Goal: Task Accomplishment & Management: Manage account settings

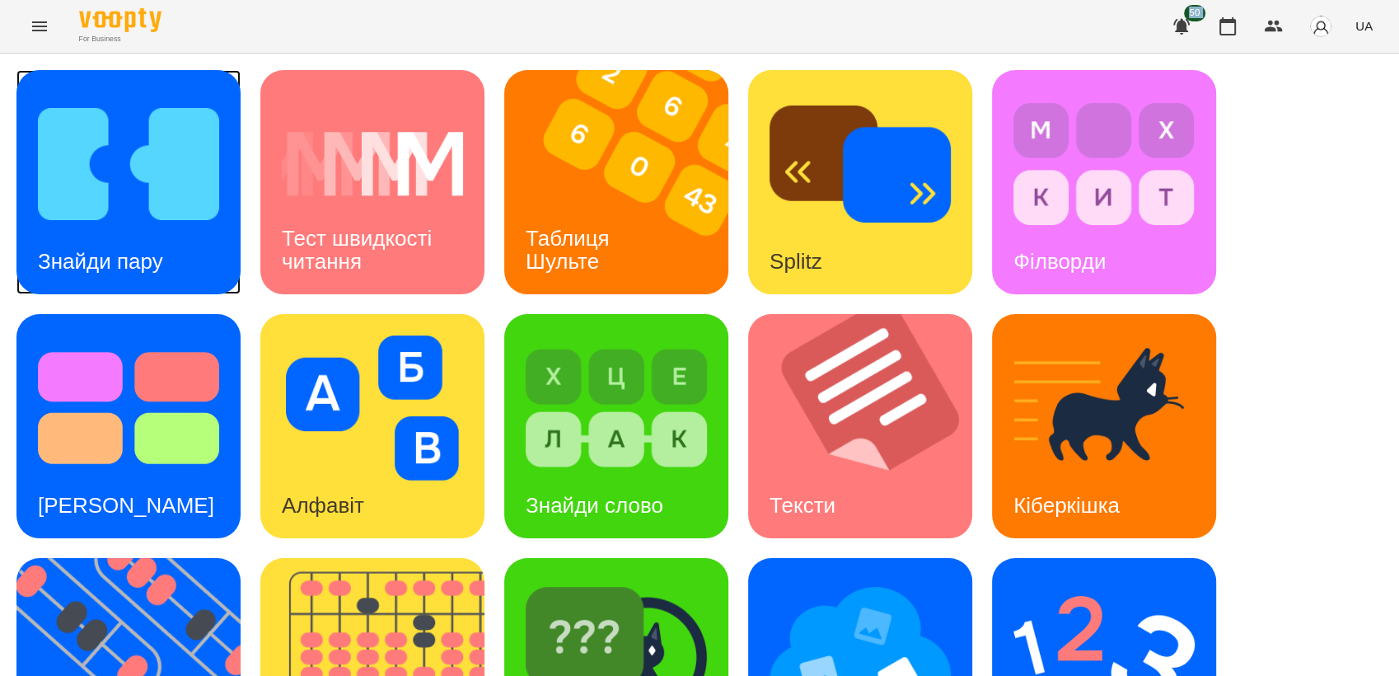
click at [79, 189] on img at bounding box center [128, 163] width 181 height 145
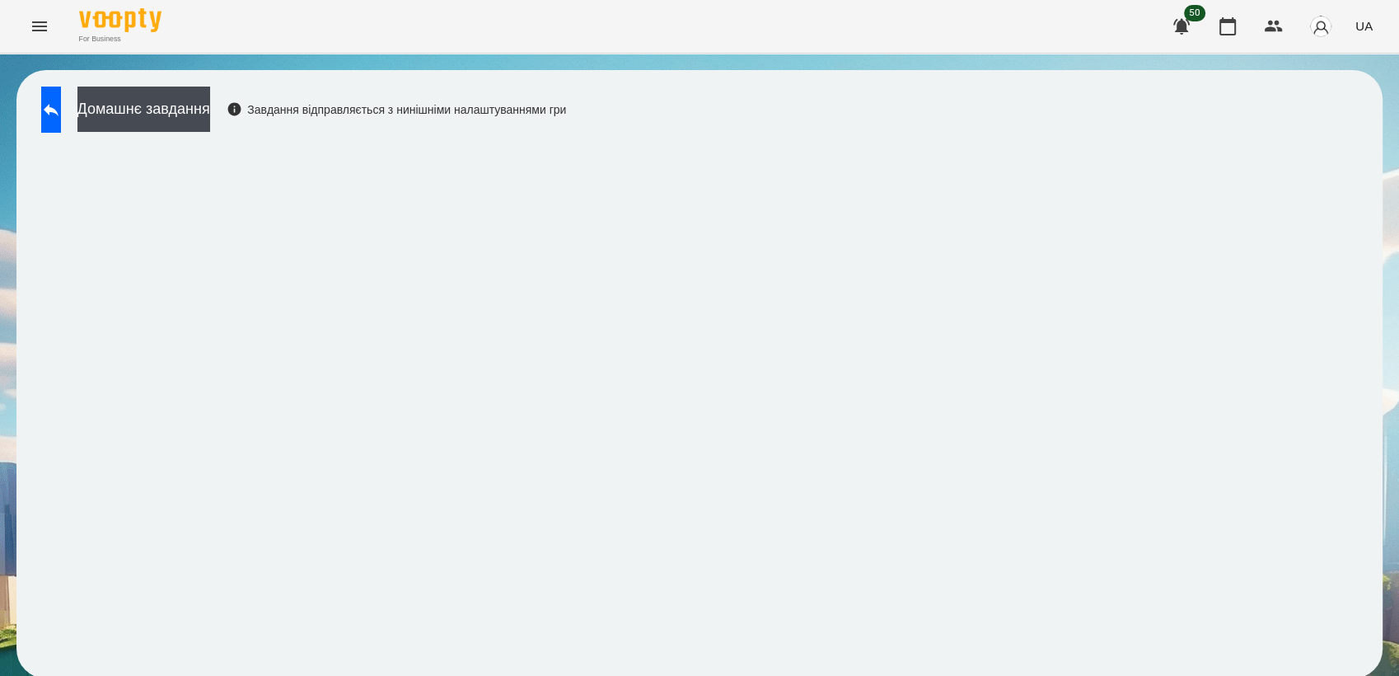
click at [967, 24] on div "For Business 50 UA" at bounding box center [699, 26] width 1399 height 53
click at [61, 115] on icon at bounding box center [51, 110] width 20 height 20
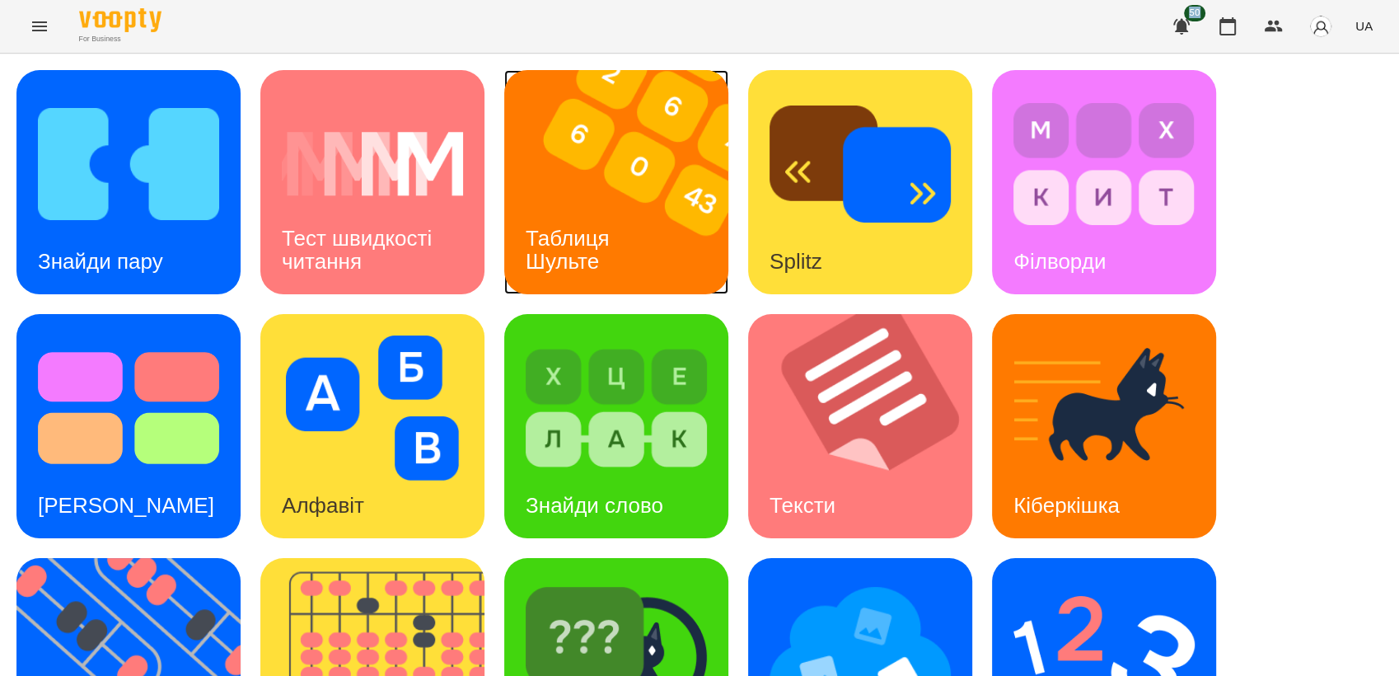
click at [596, 241] on h3 "Таблиця Шульте" at bounding box center [571, 249] width 90 height 47
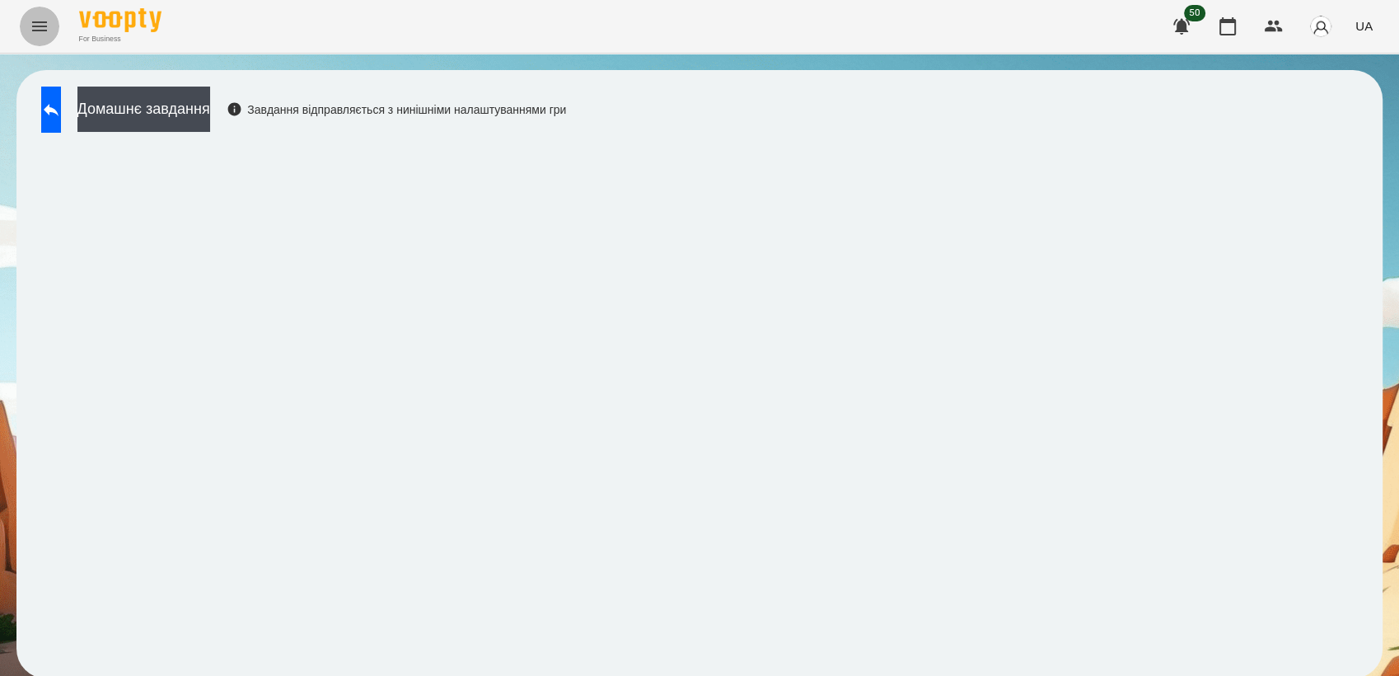
click at [39, 35] on icon "Menu" at bounding box center [40, 26] width 20 height 20
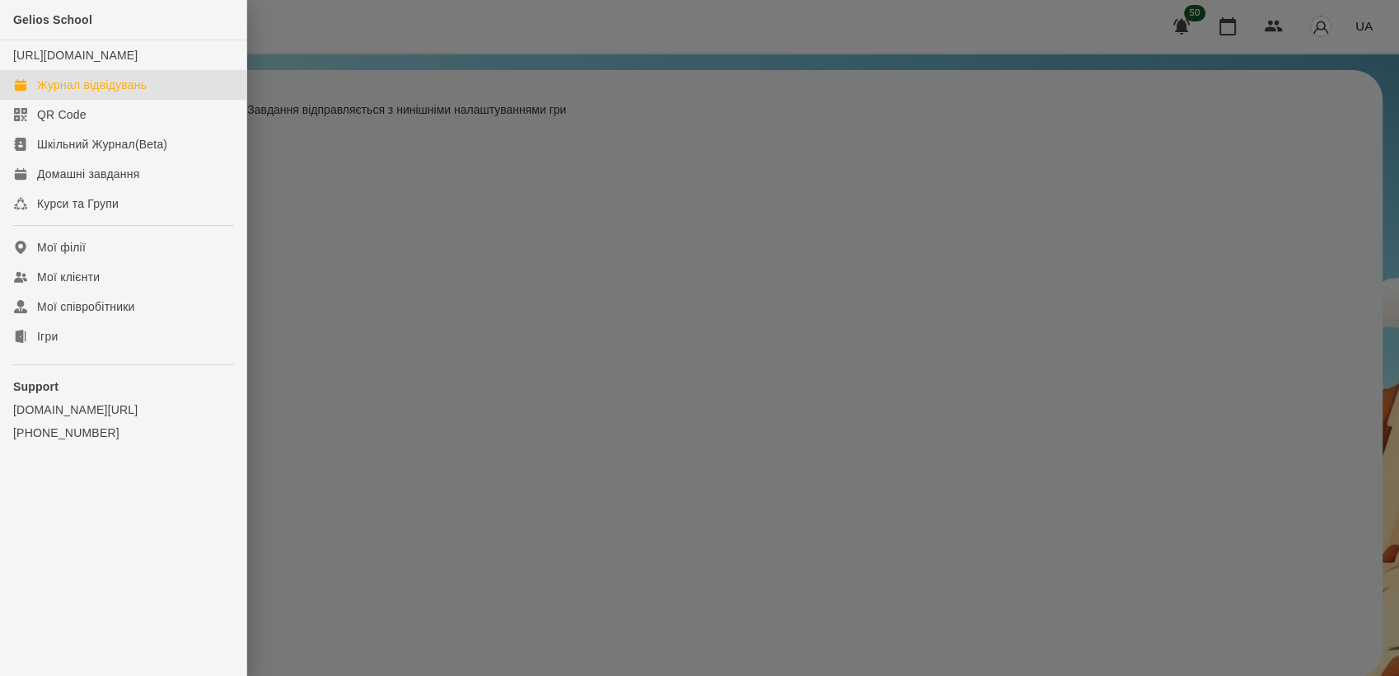
click at [97, 93] on div "Журнал відвідувань" at bounding box center [92, 85] width 110 height 16
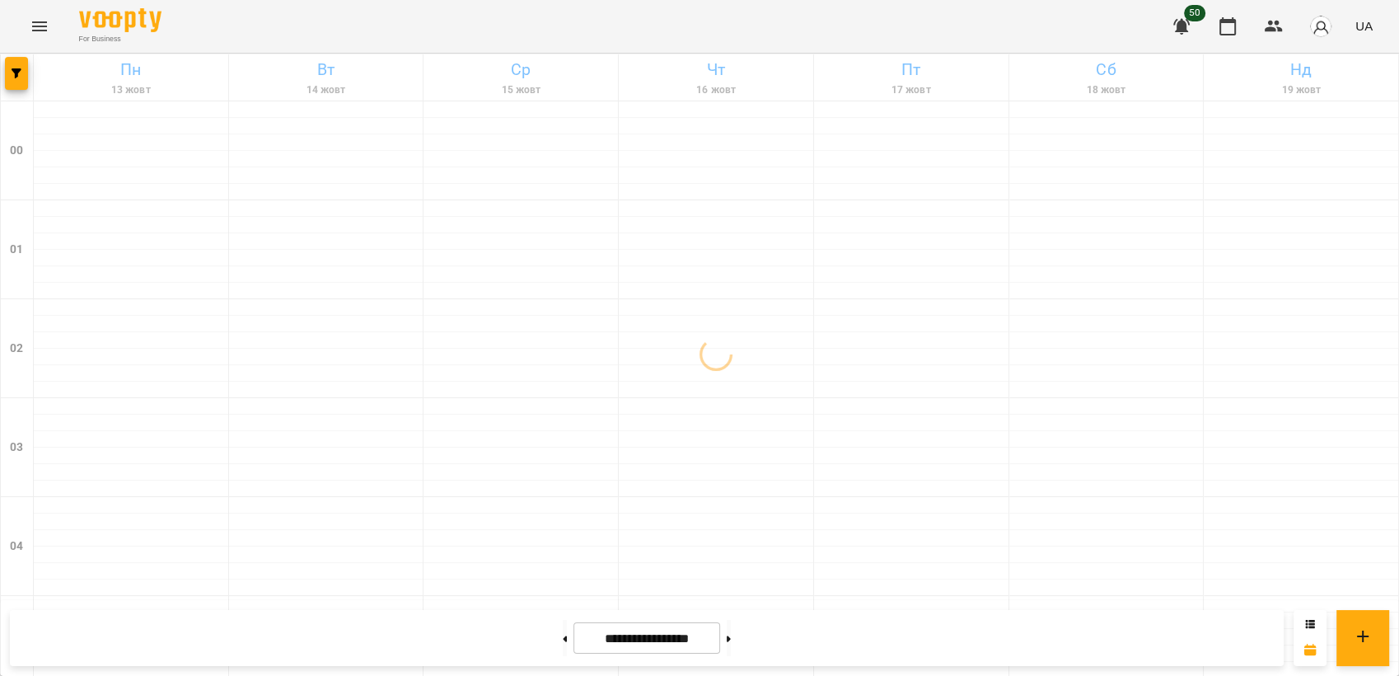
scroll to position [1872, 0]
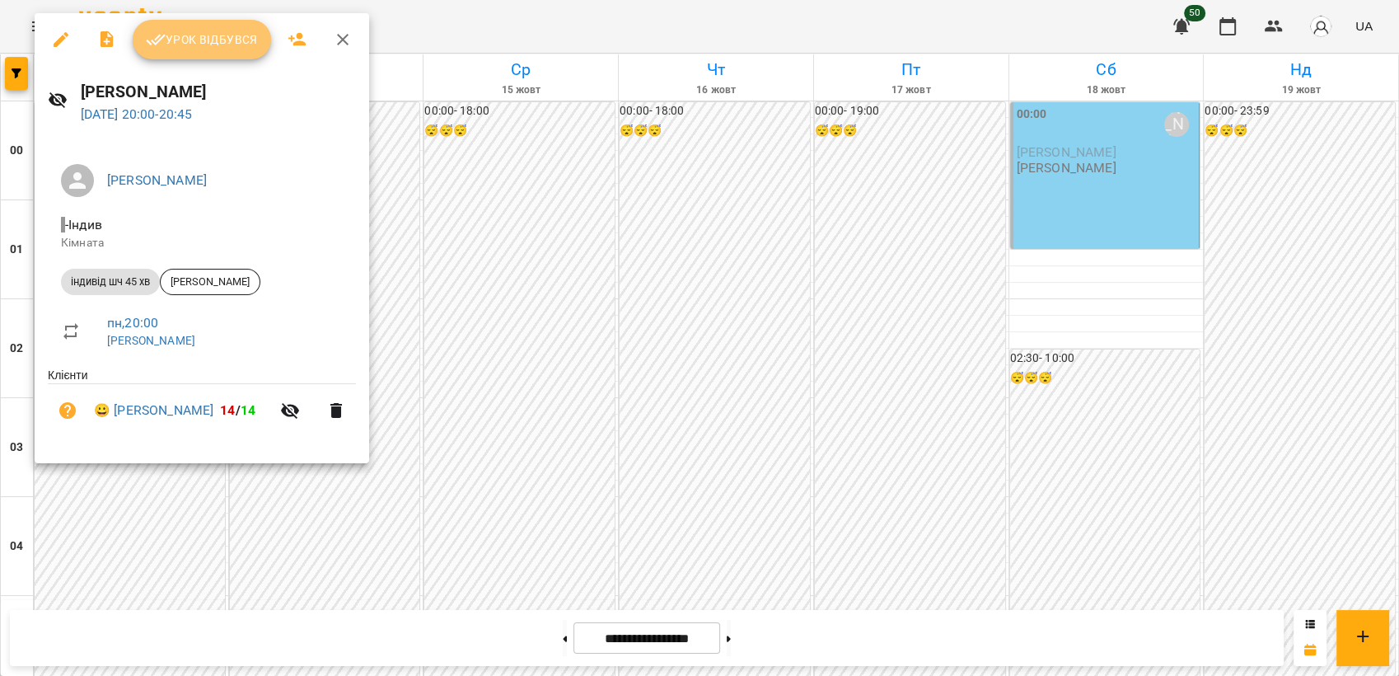
click at [210, 37] on span "Урок відбувся" at bounding box center [202, 40] width 112 height 20
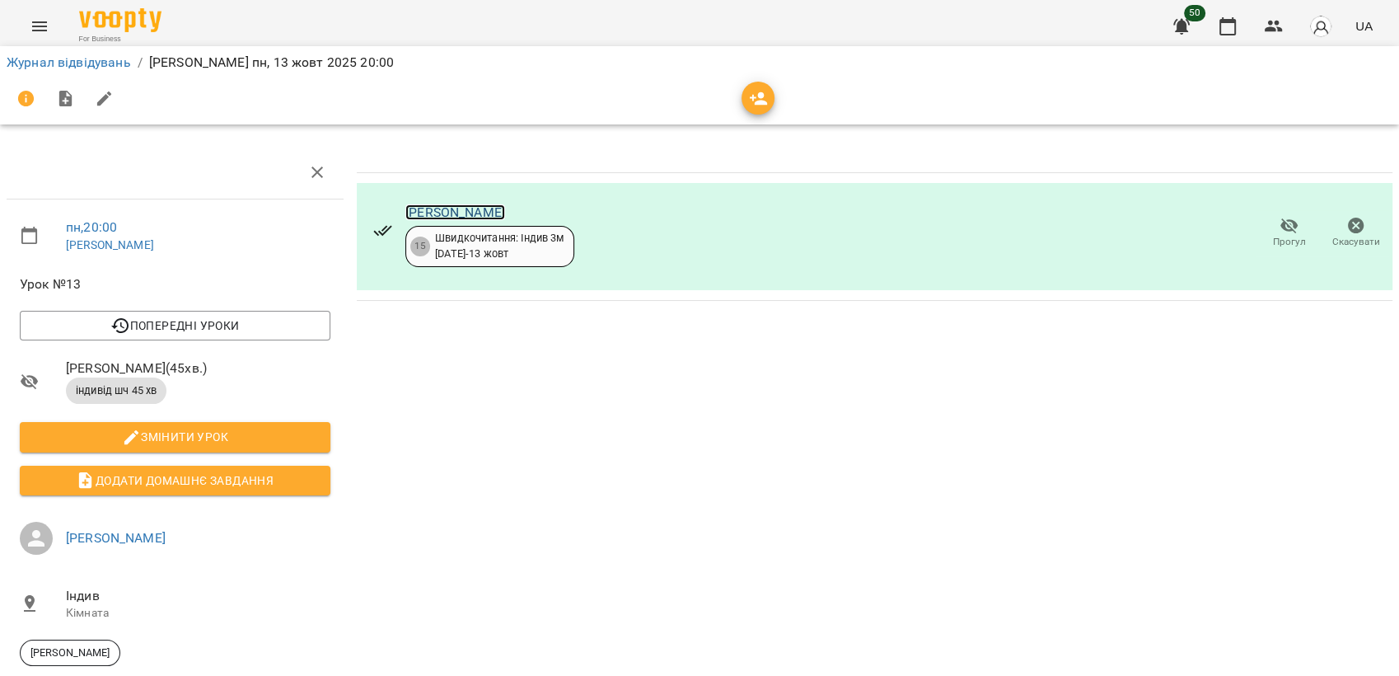
click at [475, 208] on link "[PERSON_NAME]" at bounding box center [455, 212] width 100 height 16
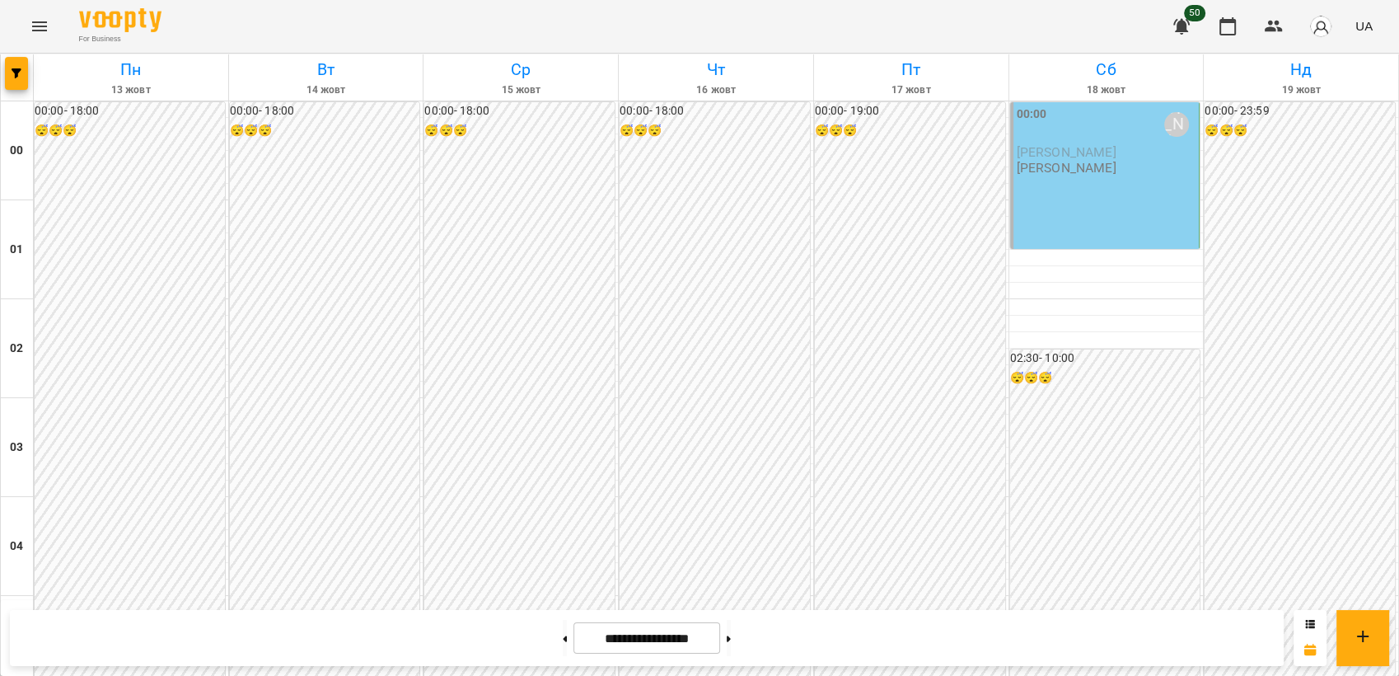
scroll to position [1741, 0]
click at [563, 623] on button at bounding box center [565, 638] width 4 height 36
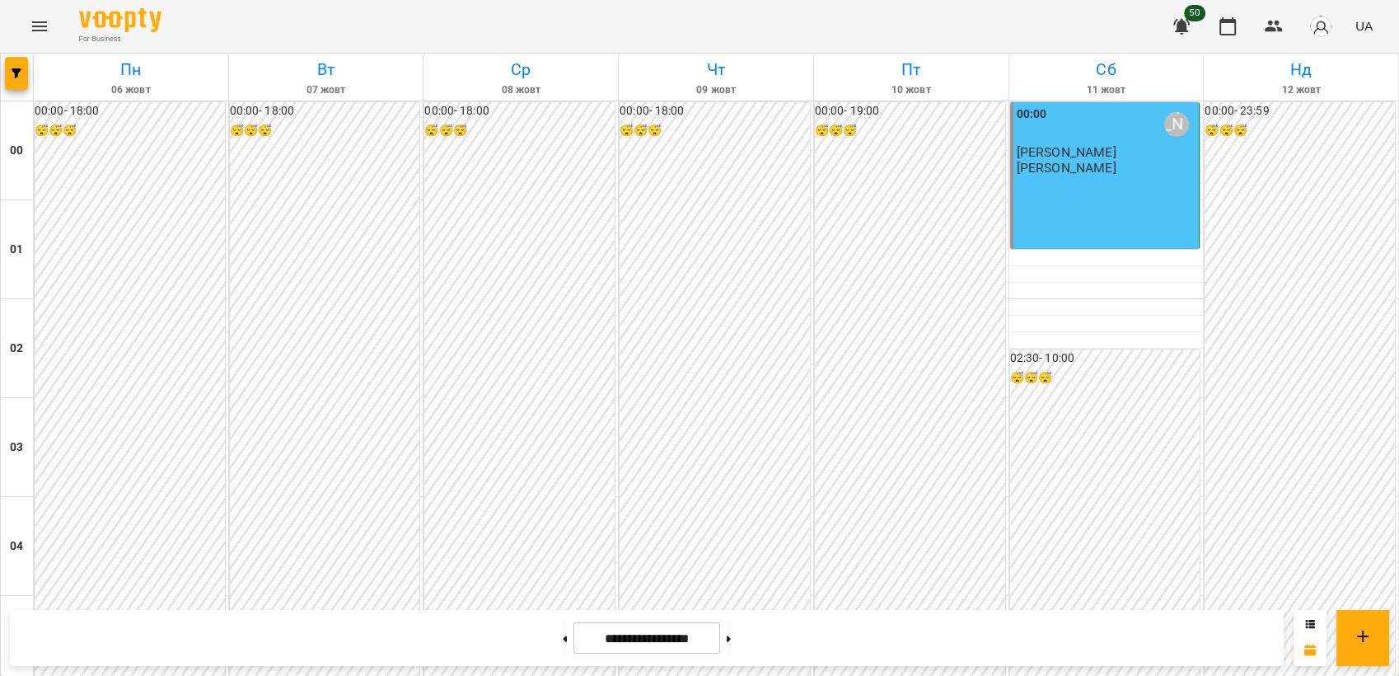
scroll to position [1620, 0]
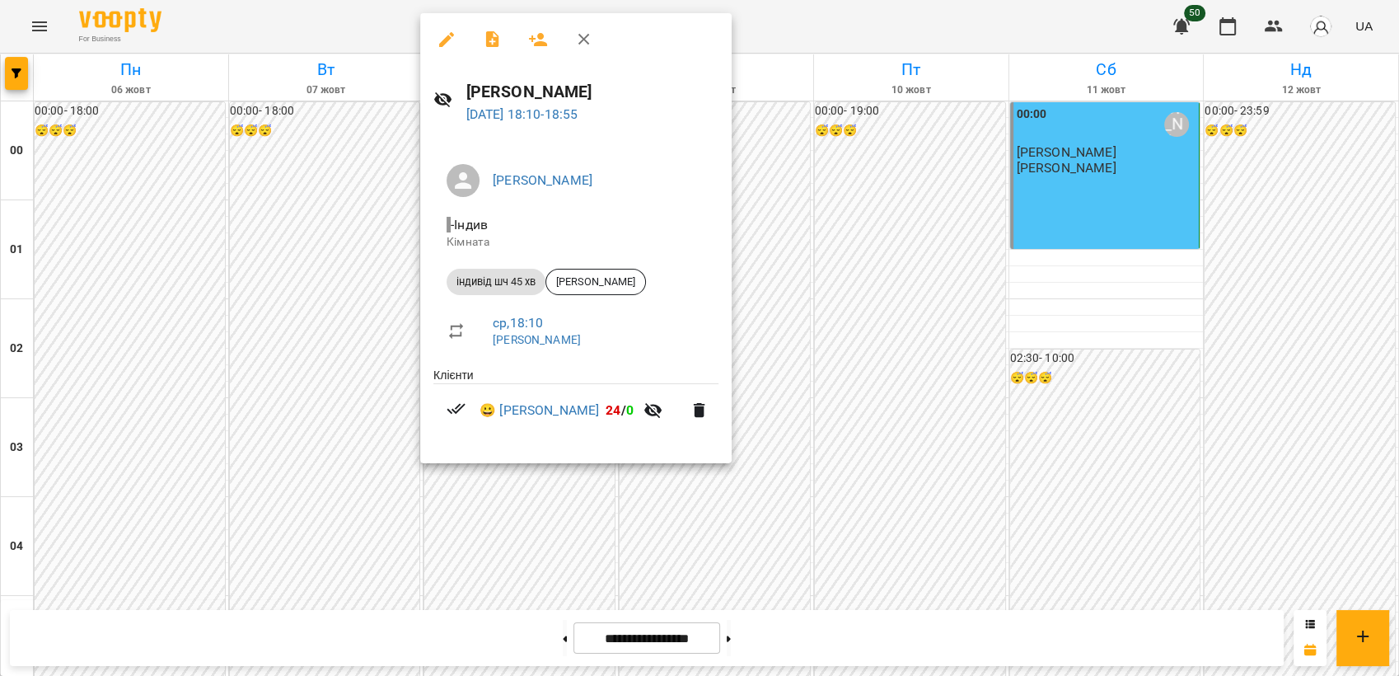
click at [757, 650] on div at bounding box center [699, 338] width 1399 height 676
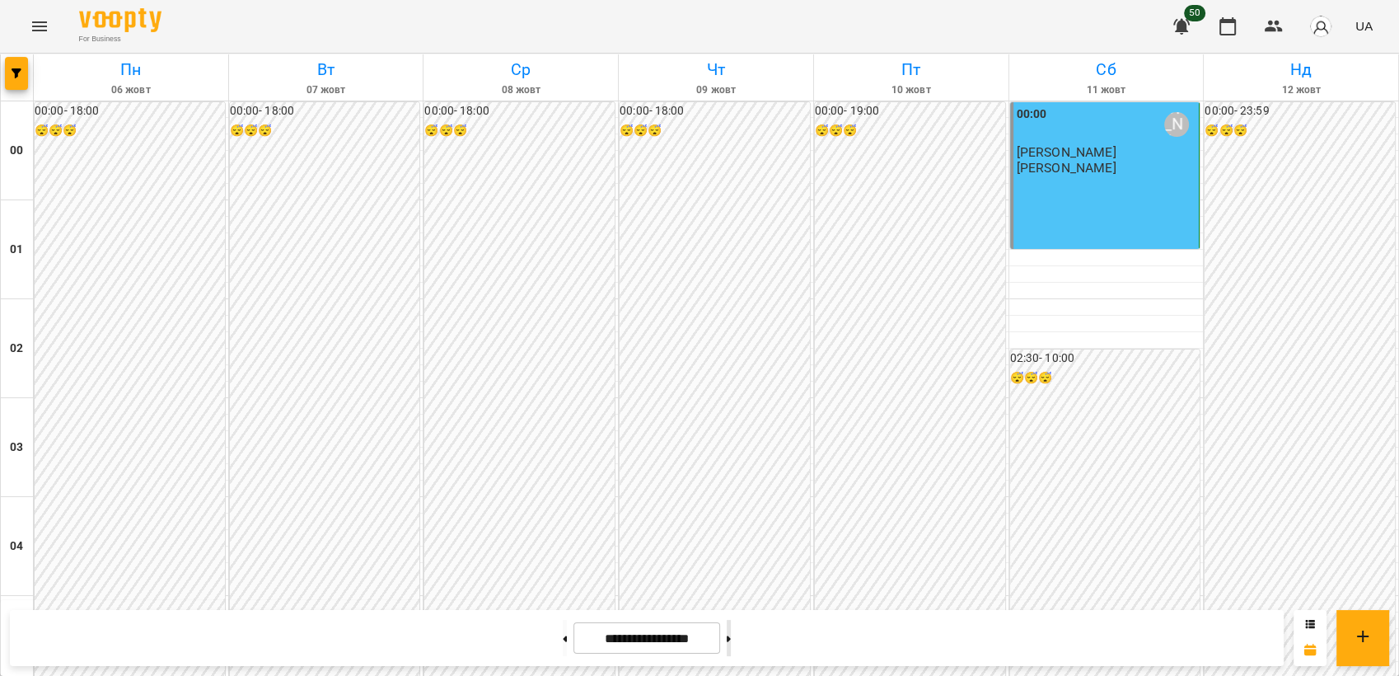
click at [731, 638] on icon at bounding box center [729, 638] width 4 height 6
type input "**********"
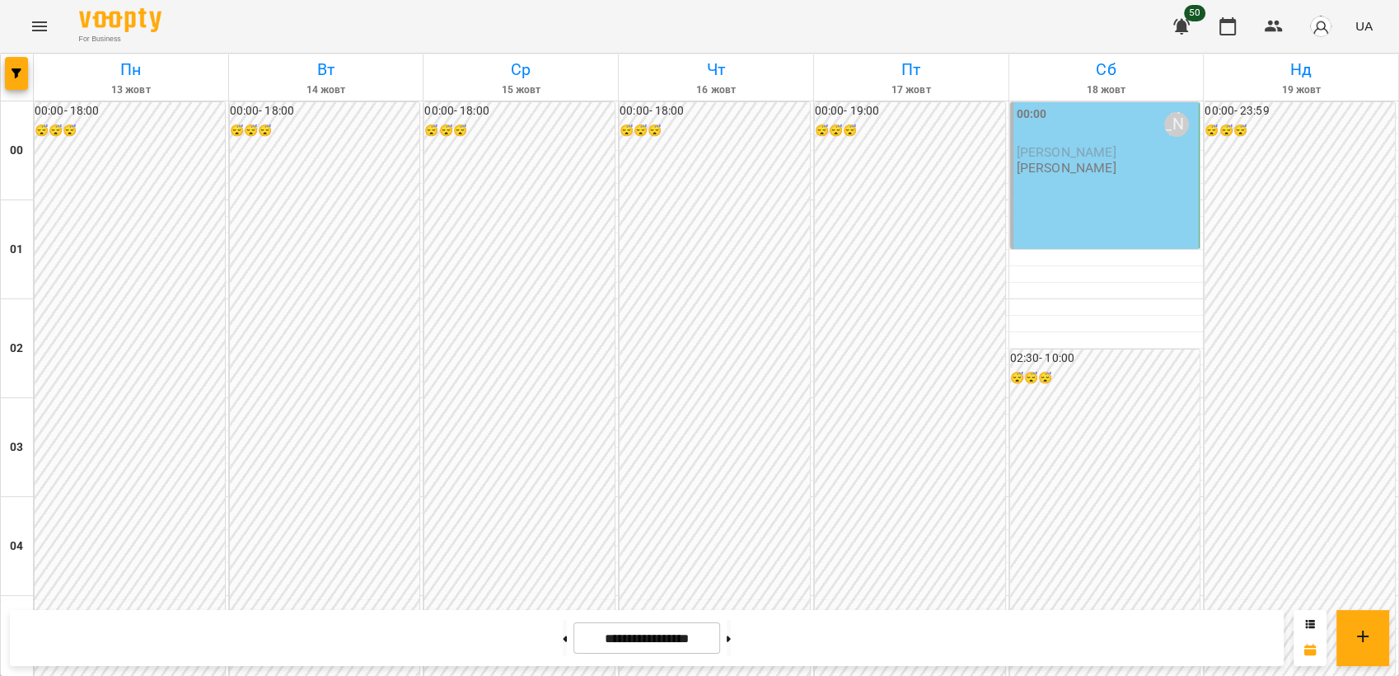
scroll to position [1764, 0]
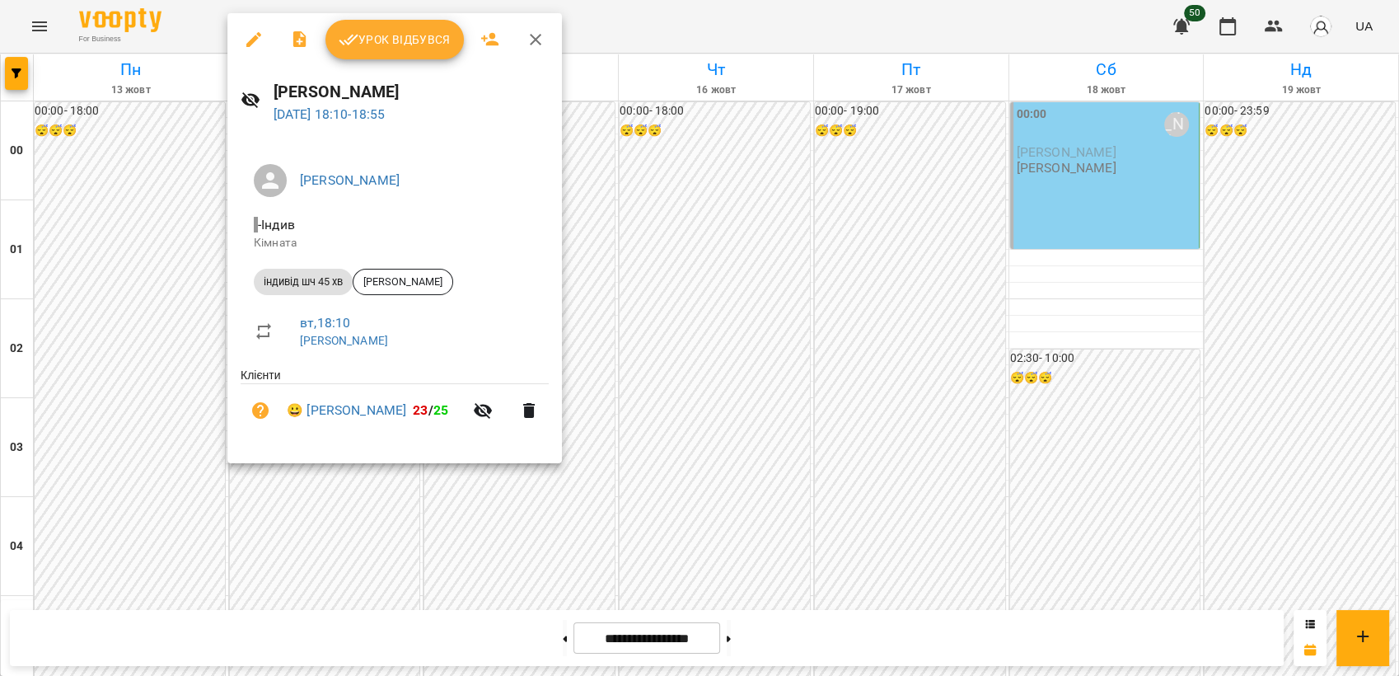
click at [726, 340] on div at bounding box center [699, 338] width 1399 height 676
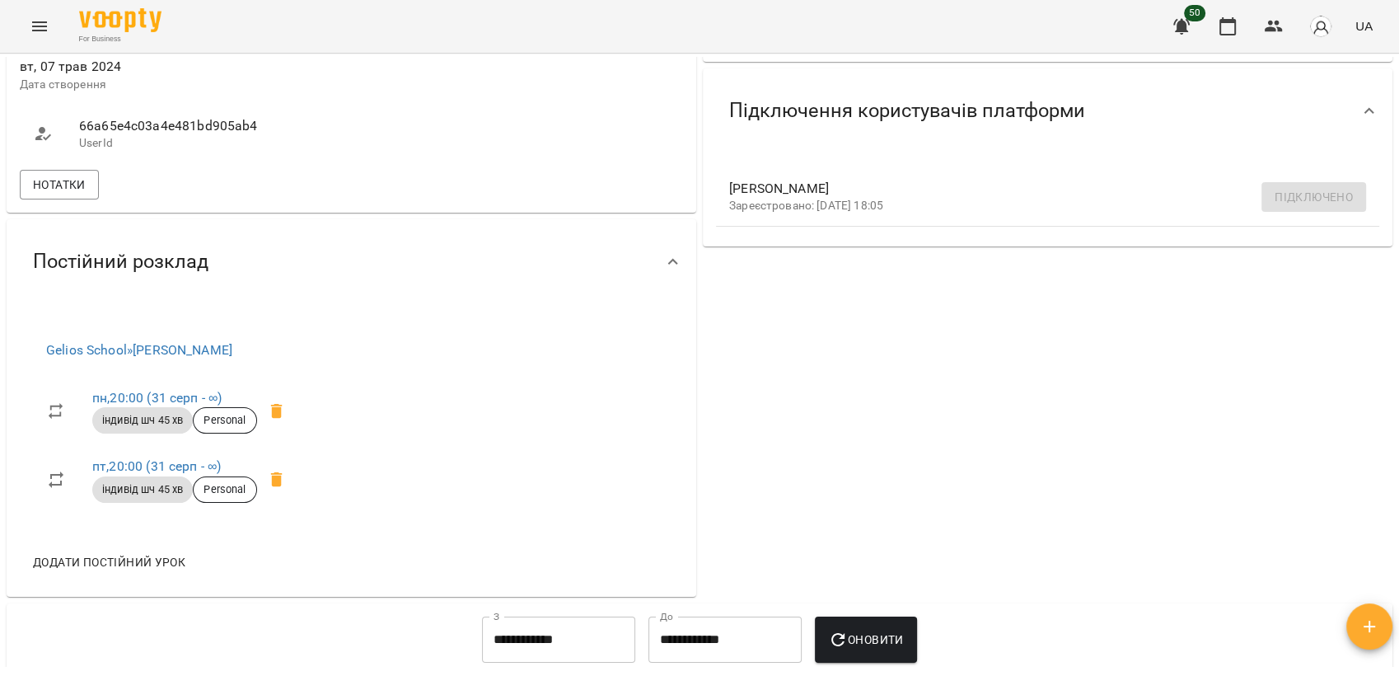
scroll to position [385, 0]
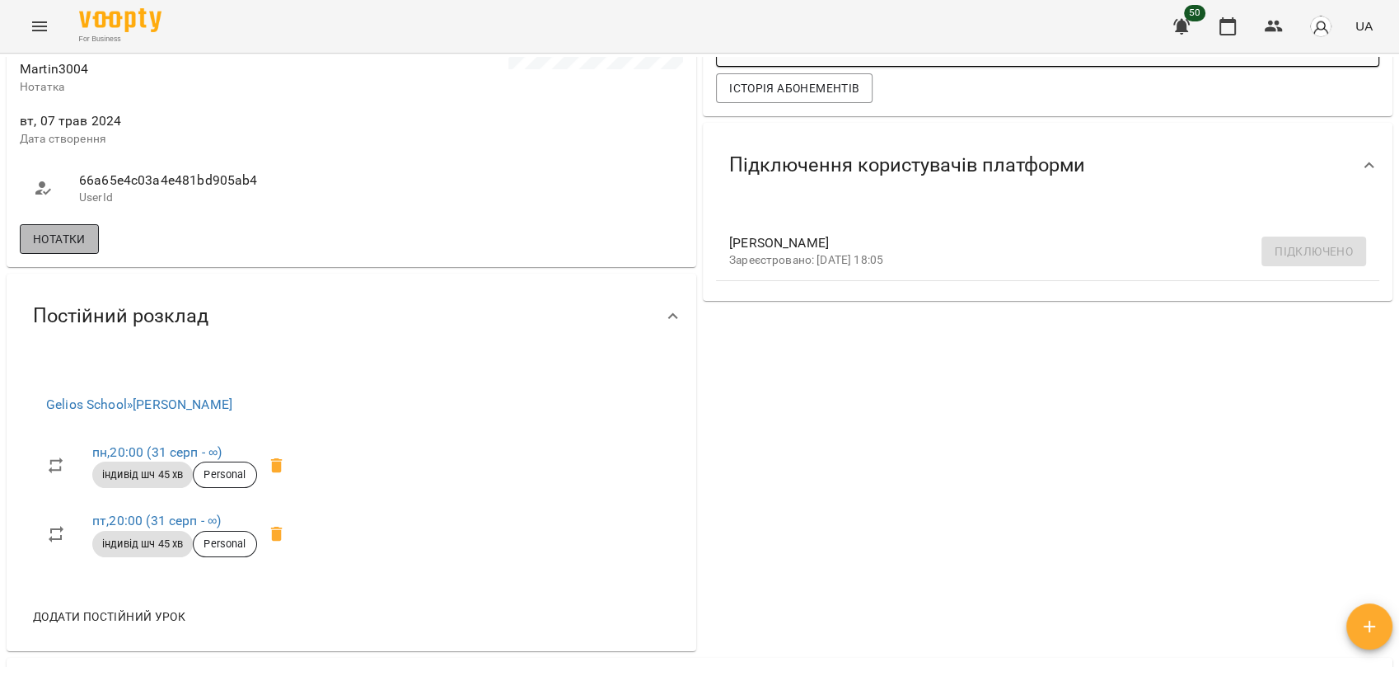
click at [65, 248] on span "Нотатки" at bounding box center [59, 239] width 53 height 20
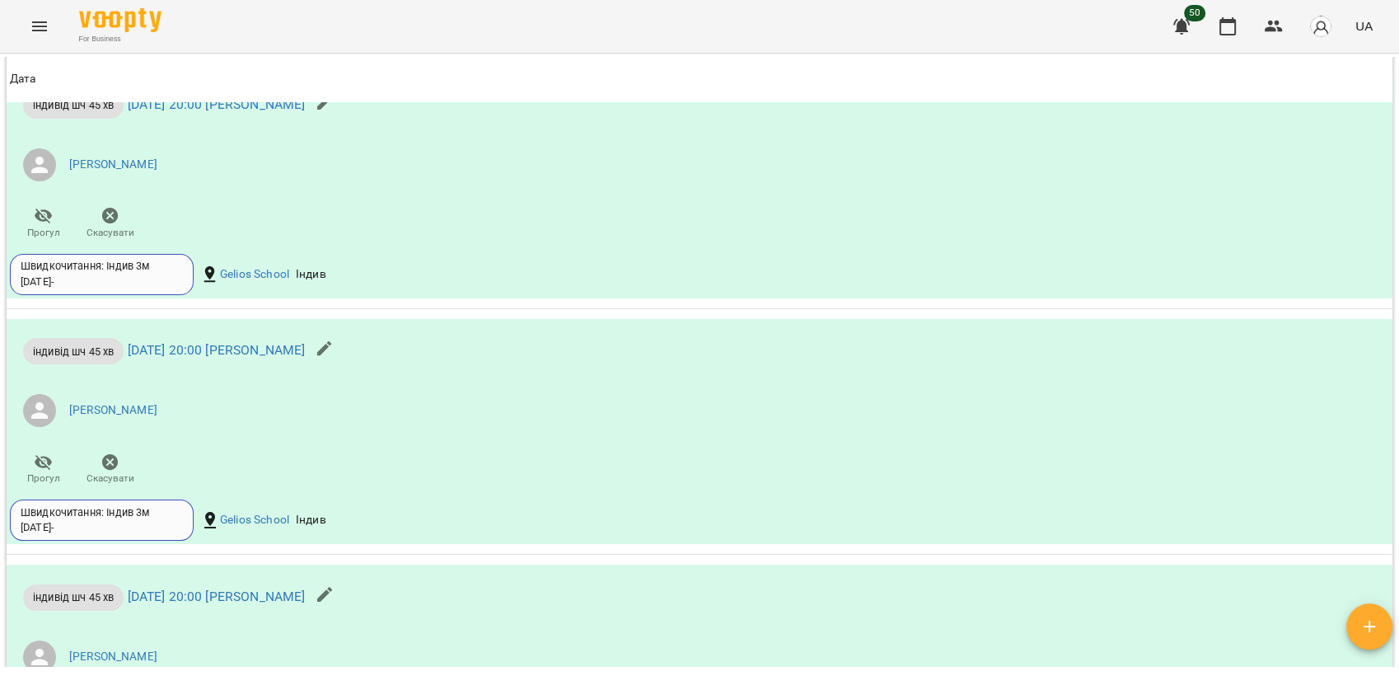
scroll to position [0, 0]
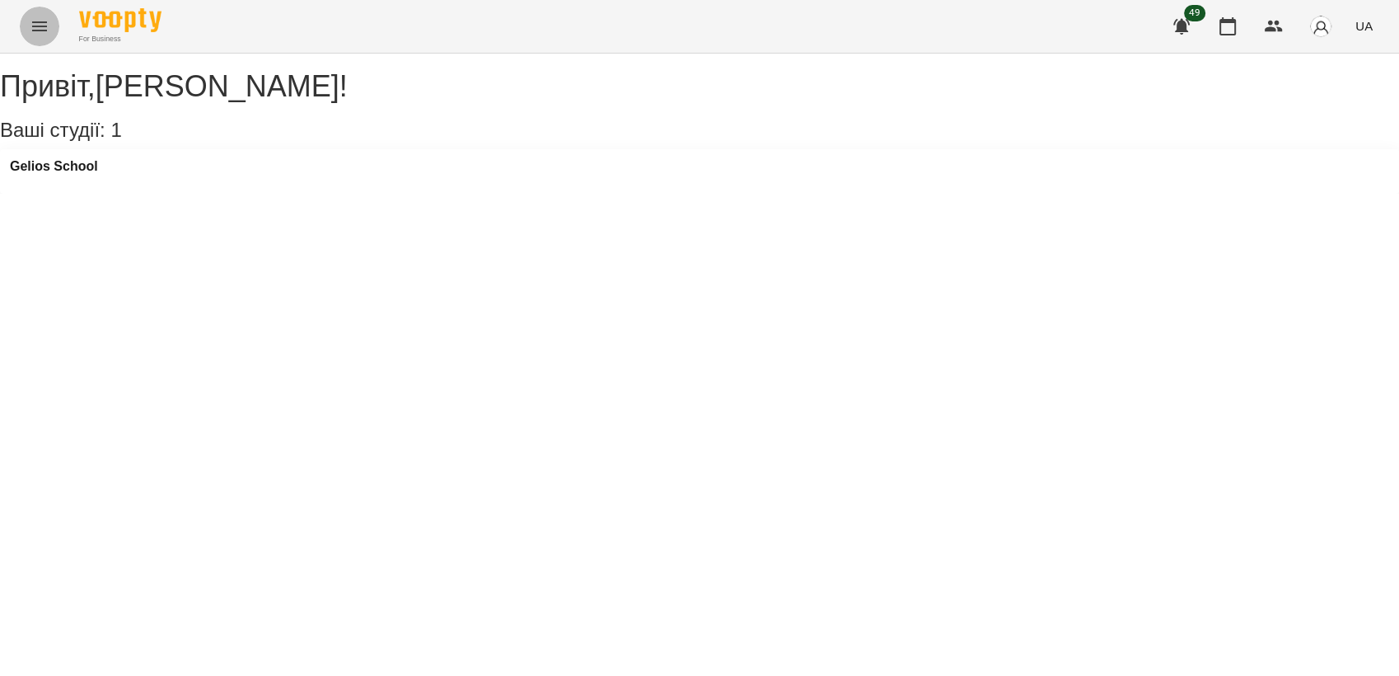
click at [35, 16] on icon "Menu" at bounding box center [40, 26] width 20 height 20
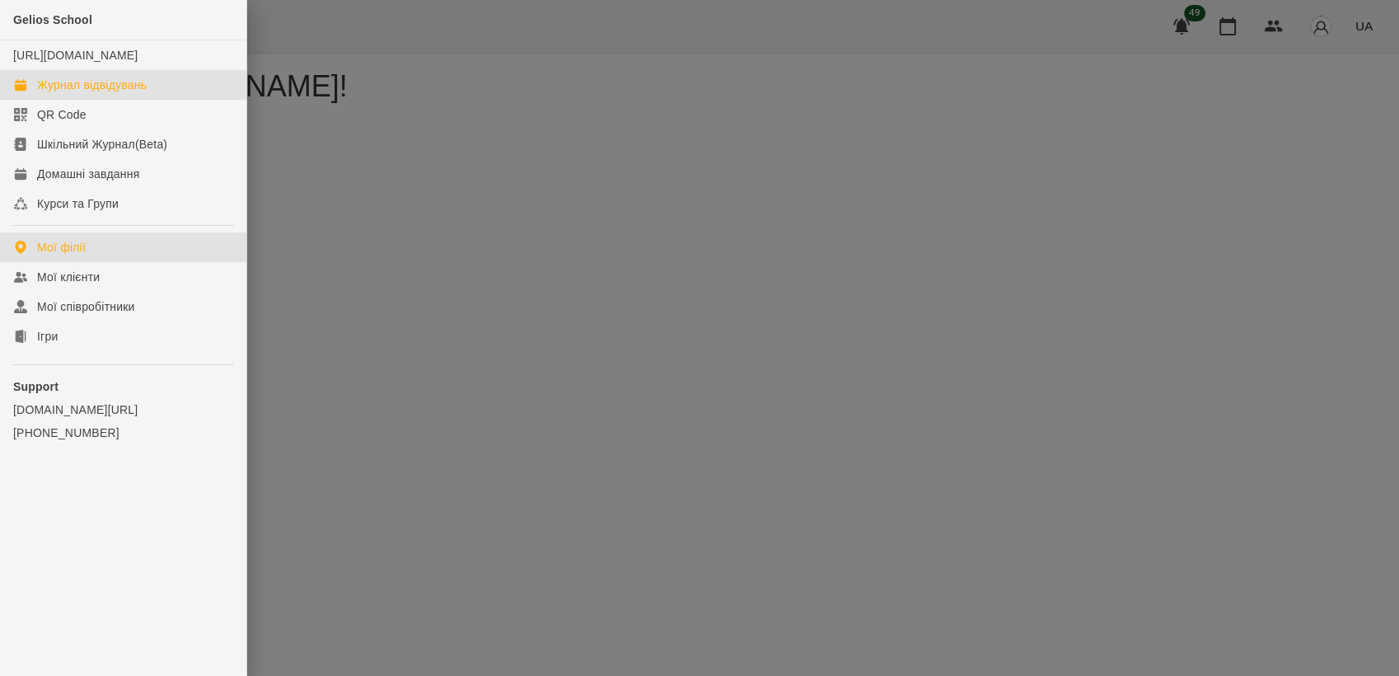
click at [74, 93] on div "Журнал відвідувань" at bounding box center [92, 85] width 110 height 16
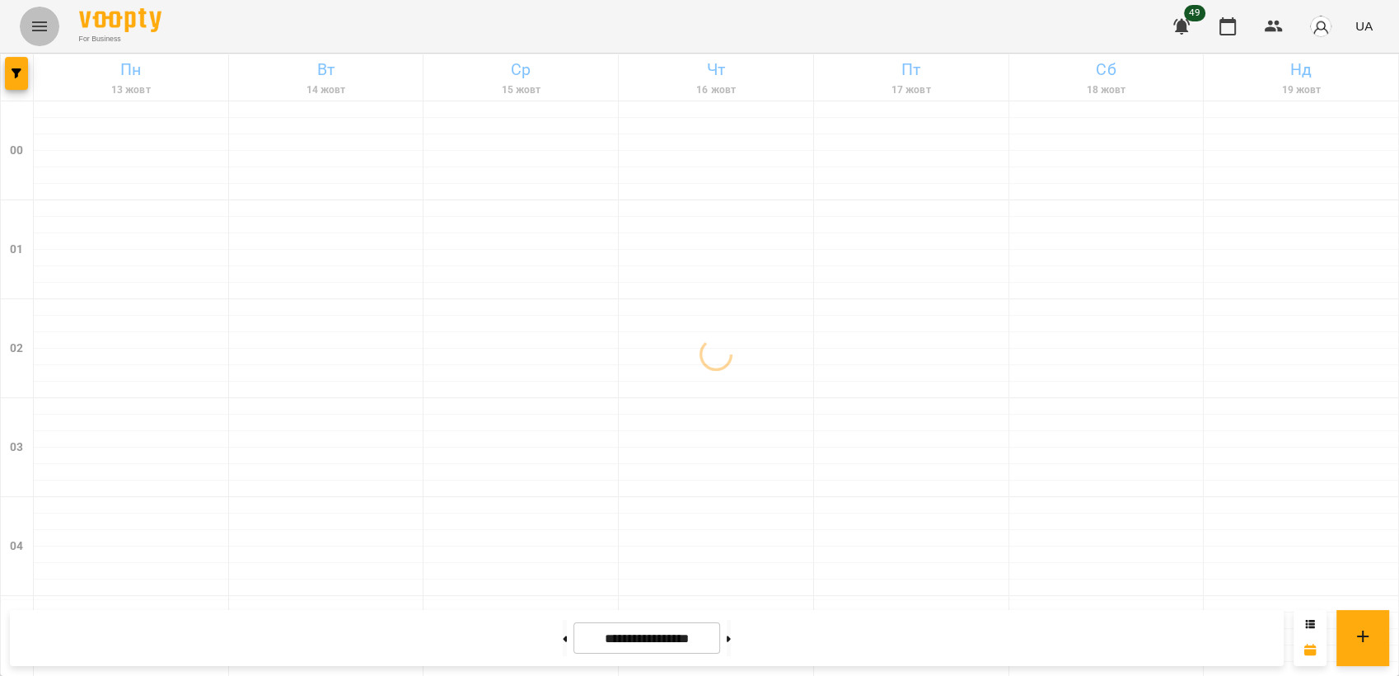
click at [30, 25] on icon "Menu" at bounding box center [40, 26] width 20 height 20
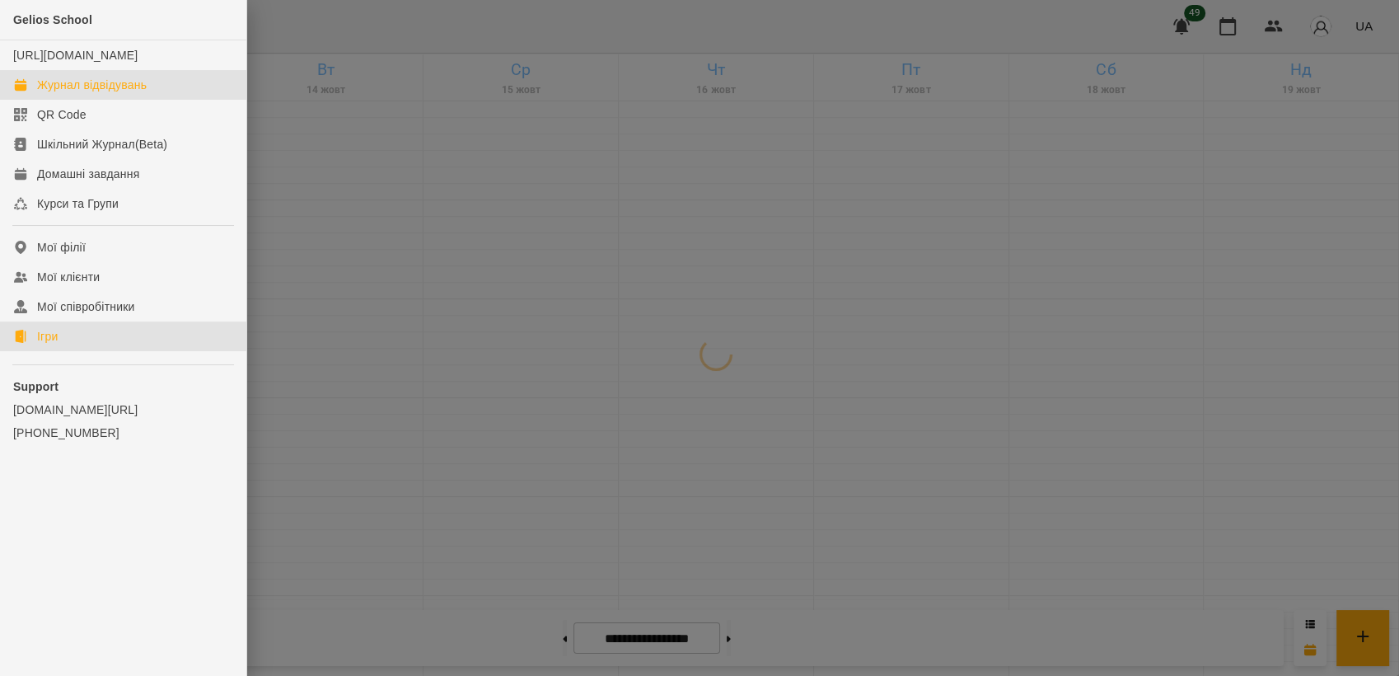
click at [73, 339] on link "Ігри" at bounding box center [123, 336] width 246 height 30
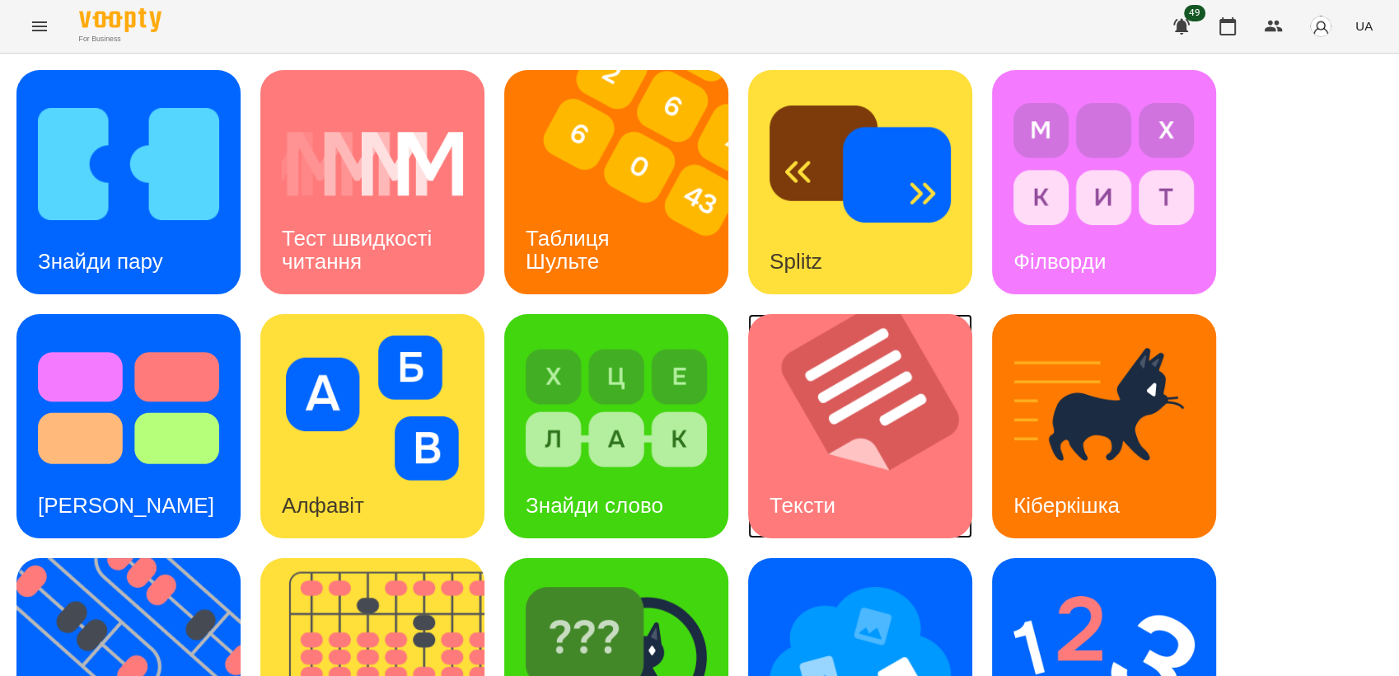
click at [811, 453] on img at bounding box center [870, 426] width 245 height 224
